Goal: Use online tool/utility: Utilize a website feature to perform a specific function

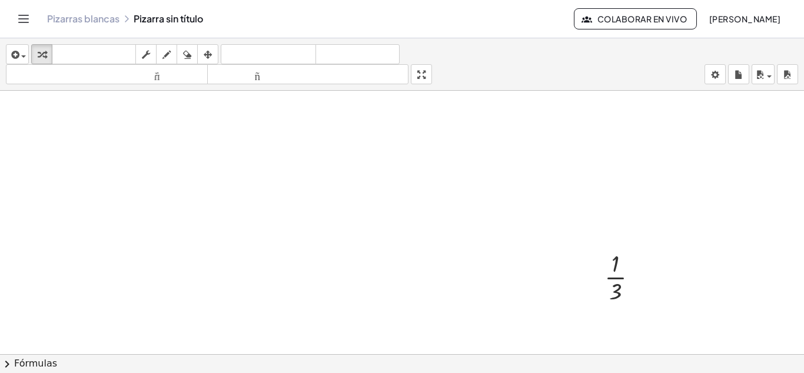
click at [247, 54] on font "deshacer" at bounding box center [268, 54] width 89 height 11
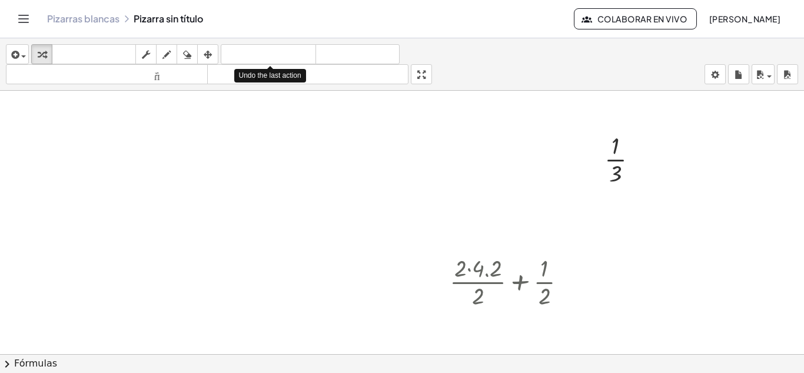
click at [247, 54] on font "deshacer" at bounding box center [268, 54] width 89 height 11
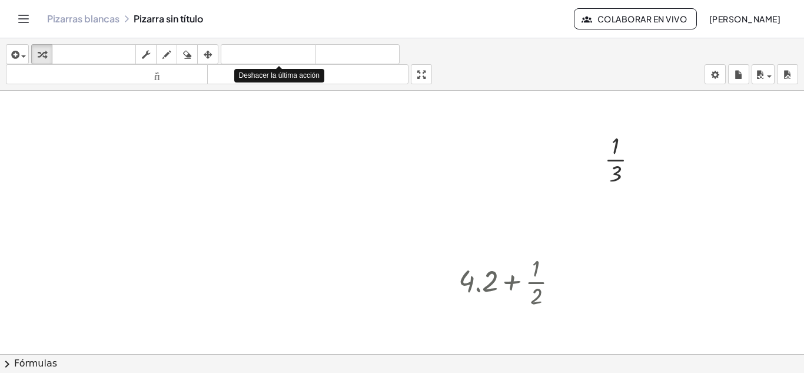
click at [247, 54] on font "deshacer" at bounding box center [268, 54] width 89 height 11
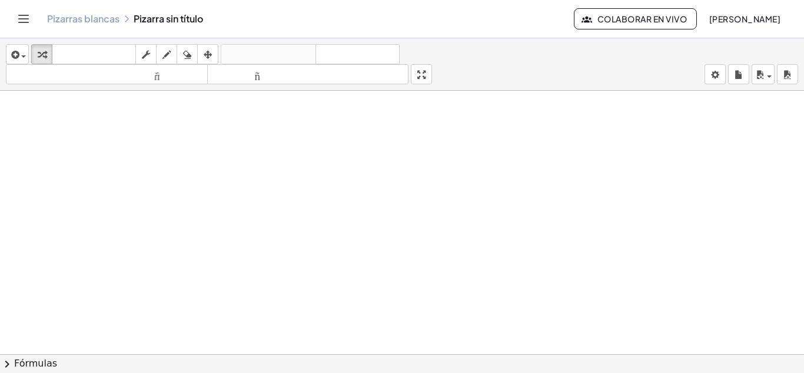
click at [474, 226] on div at bounding box center [402, 282] width 804 height 619
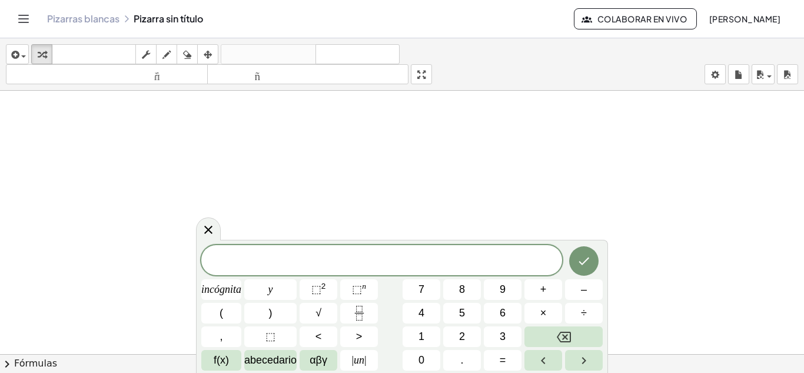
drag, startPoint x: 458, startPoint y: 255, endPoint x: 417, endPoint y: 186, distance: 80.2
drag, startPoint x: 417, startPoint y: 186, endPoint x: 407, endPoint y: 162, distance: 25.6
drag, startPoint x: 407, startPoint y: 162, endPoint x: 381, endPoint y: 259, distance: 99.9
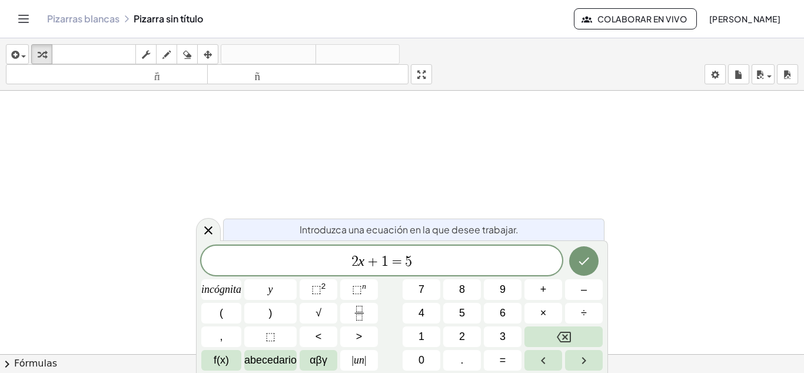
drag, startPoint x: 465, startPoint y: 259, endPoint x: 451, endPoint y: 260, distance: 13.5
click at [451, 260] on span "2 x + 1 = 5 ​" at bounding box center [381, 261] width 361 height 16
